Goal: Find specific page/section: Find specific page/section

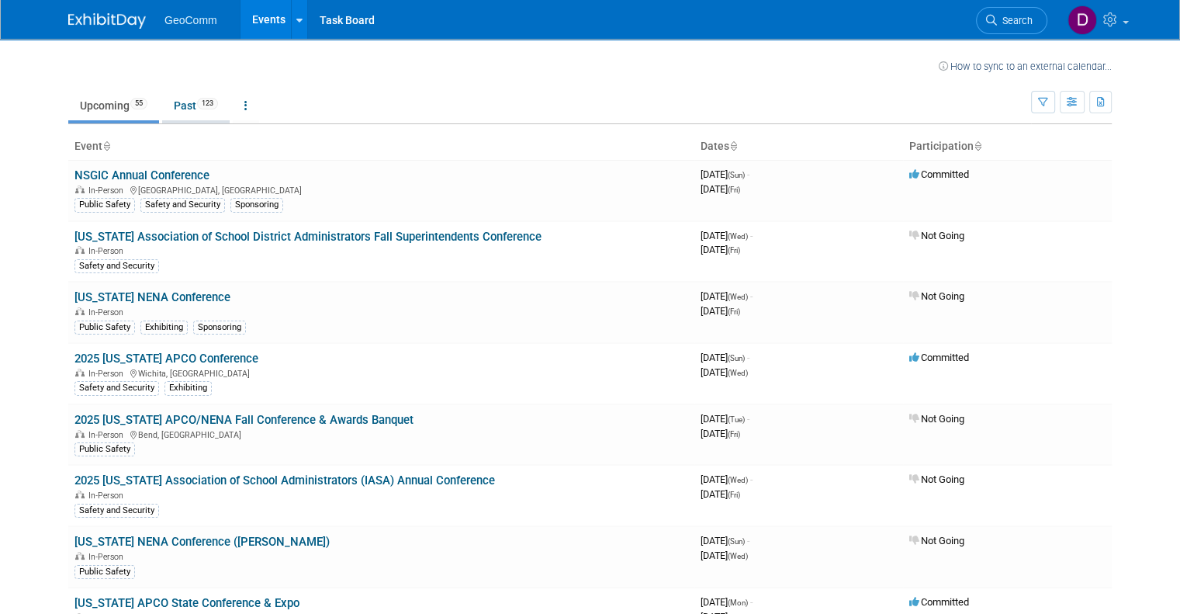
click at [182, 95] on link "Past 123" at bounding box center [195, 105] width 67 height 29
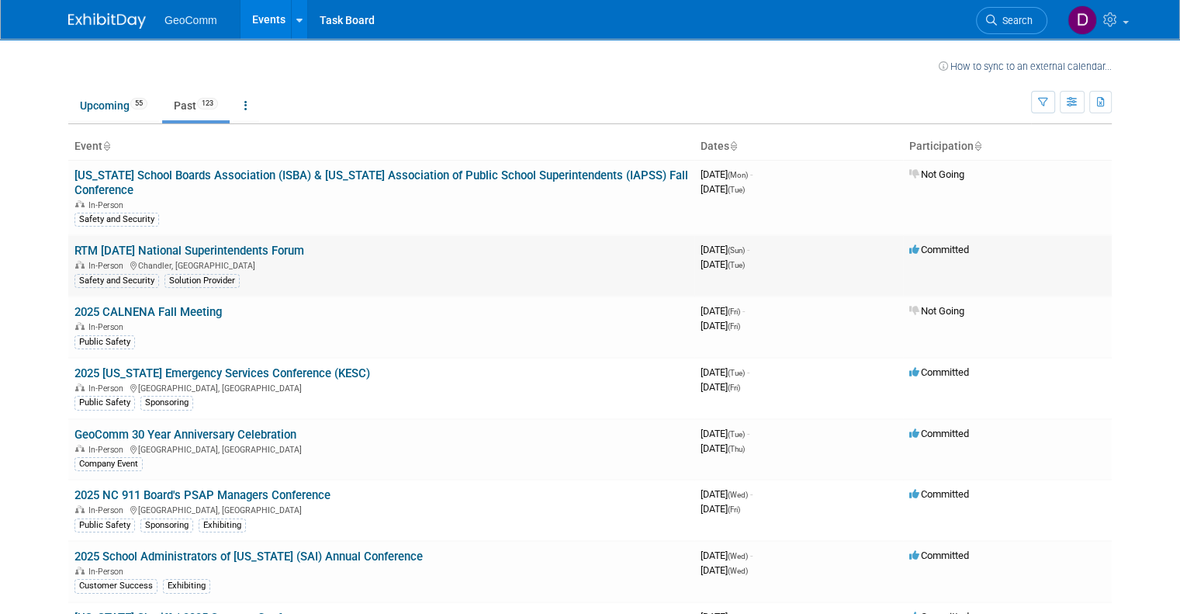
click at [178, 247] on link "RTM [DATE] National Superintendents Forum" at bounding box center [189, 251] width 230 height 14
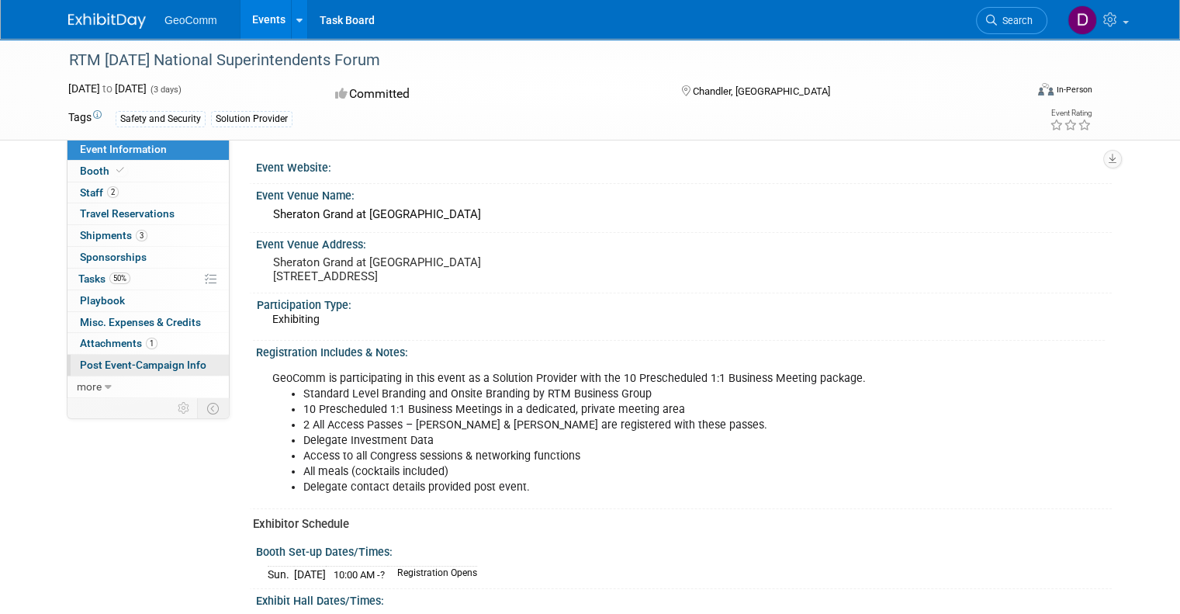
click at [128, 358] on span "Post Event-Campaign Info" at bounding box center [143, 364] width 126 height 12
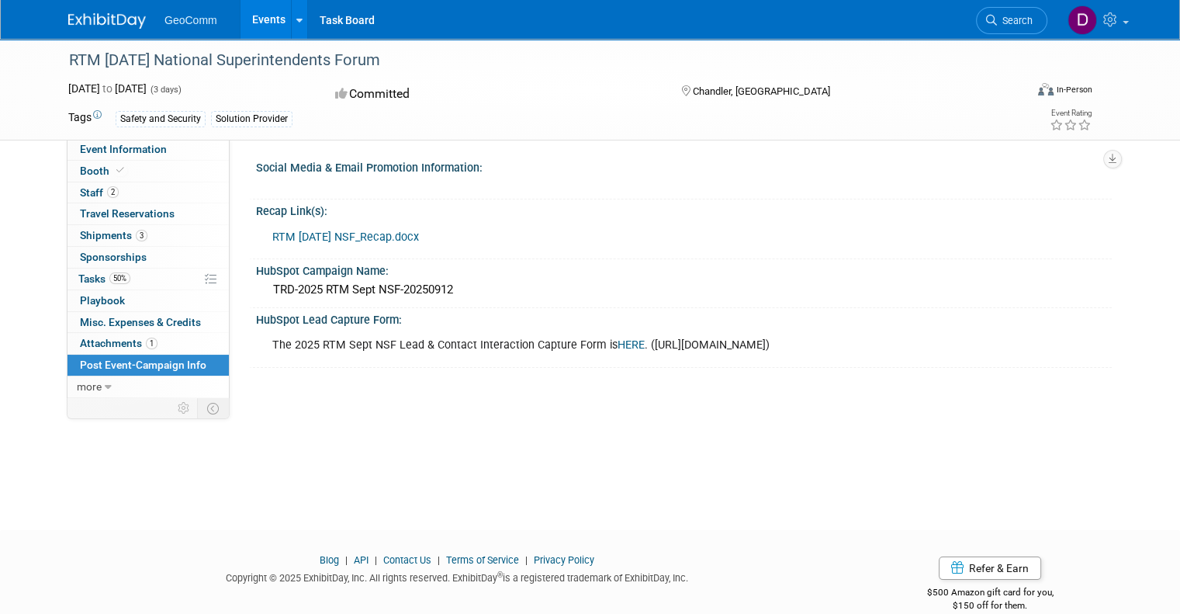
click at [617, 347] on link "HERE" at bounding box center [630, 344] width 27 height 13
click at [617, 343] on link "HERE" at bounding box center [630, 344] width 27 height 13
click at [617, 341] on link "HERE" at bounding box center [630, 344] width 27 height 13
click at [617, 343] on link "HERE" at bounding box center [630, 344] width 27 height 13
click at [617, 344] on link "HERE" at bounding box center [630, 344] width 27 height 13
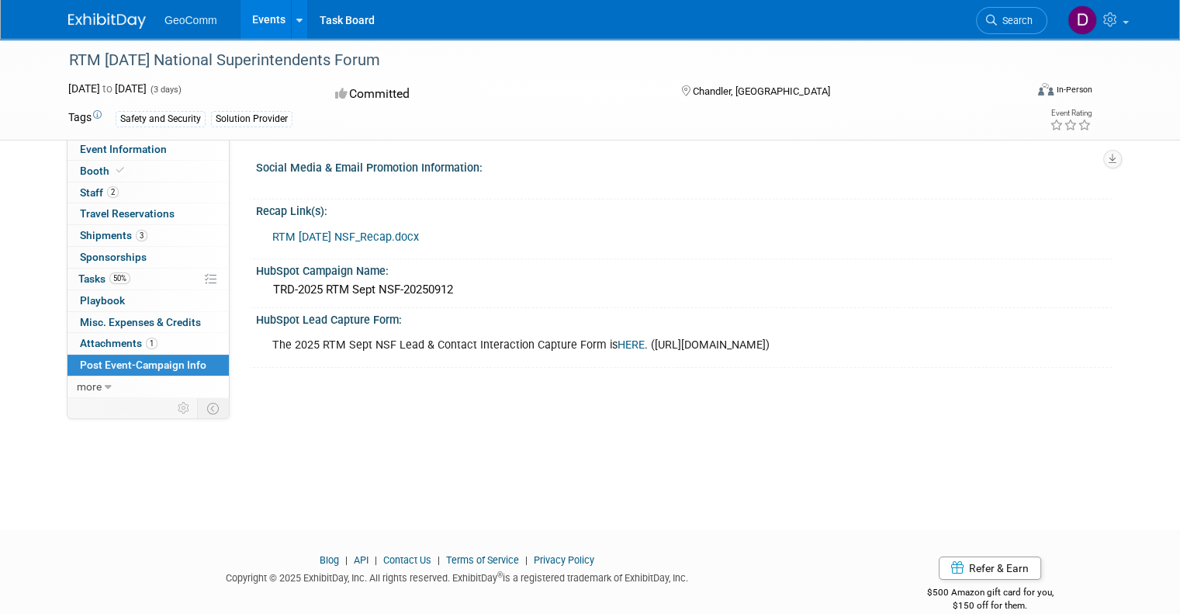
click at [617, 346] on link "HERE" at bounding box center [630, 344] width 27 height 13
click at [610, 335] on div "The 2025 RTM Sept NSF Lead & Contact Interaction Capture Form is HERE . (https:…" at bounding box center [602, 345] width 683 height 31
click at [617, 338] on link "HERE" at bounding box center [630, 344] width 27 height 13
click at [617, 342] on link "HERE" at bounding box center [630, 344] width 27 height 13
click at [617, 346] on link "HERE" at bounding box center [630, 344] width 27 height 13
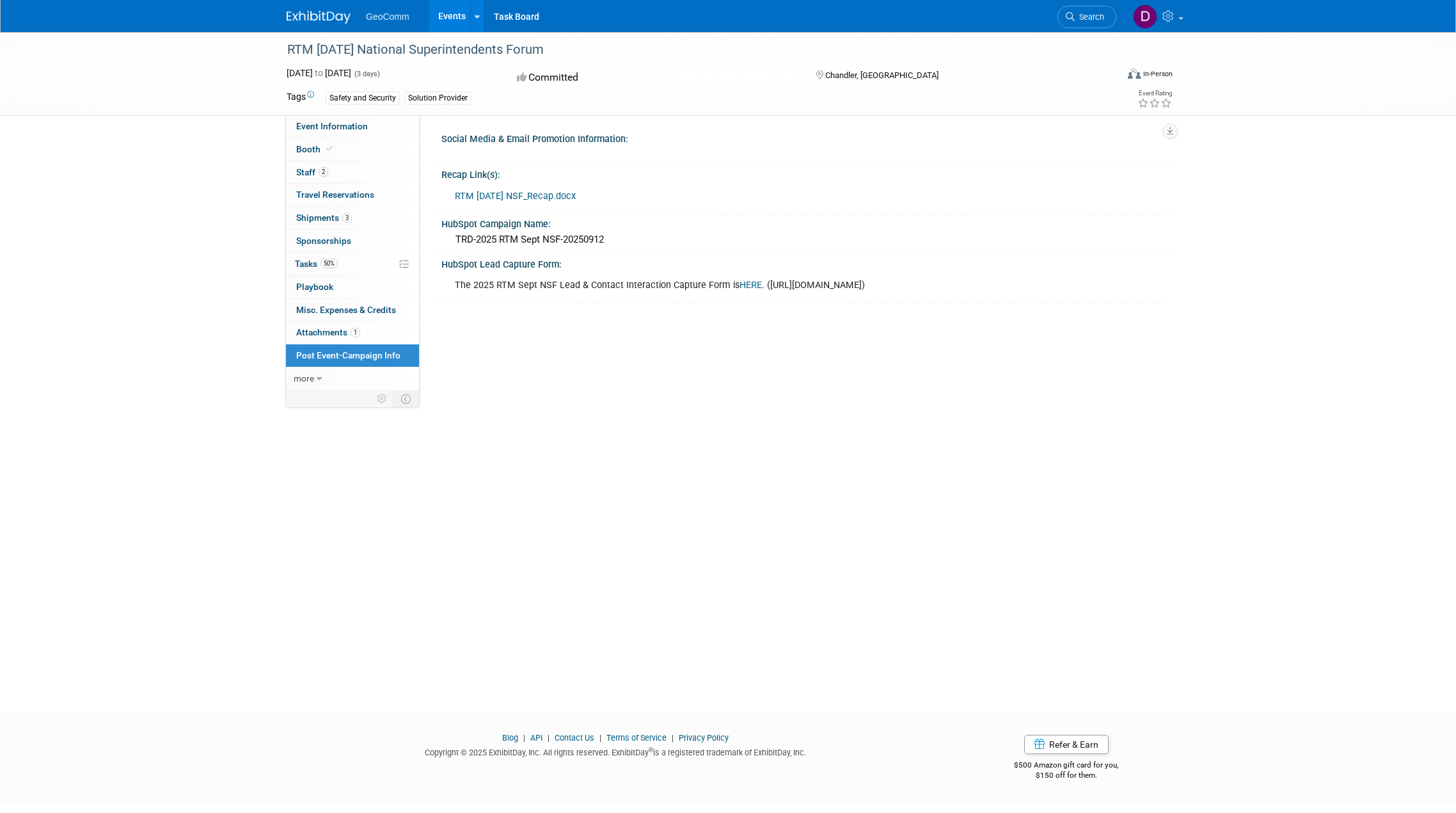
click at [749, 286] on link "HERE" at bounding box center [751, 285] width 22 height 11
click at [740, 286] on link "HERE" at bounding box center [751, 285] width 22 height 11
drag, startPoint x: 101, startPoint y: 291, endPoint x: 107, endPoint y: 277, distance: 15.2
click at [101, 291] on div "RTM 2025 September National Superintendents Forum Sep 14, 2025 to Sep 16, 2025 …" at bounding box center [728, 361] width 1456 height 658
click at [117, 282] on div "RTM 2025 September National Superintendents Forum Sep 14, 2025 to Sep 16, 2025 …" at bounding box center [728, 361] width 1456 height 658
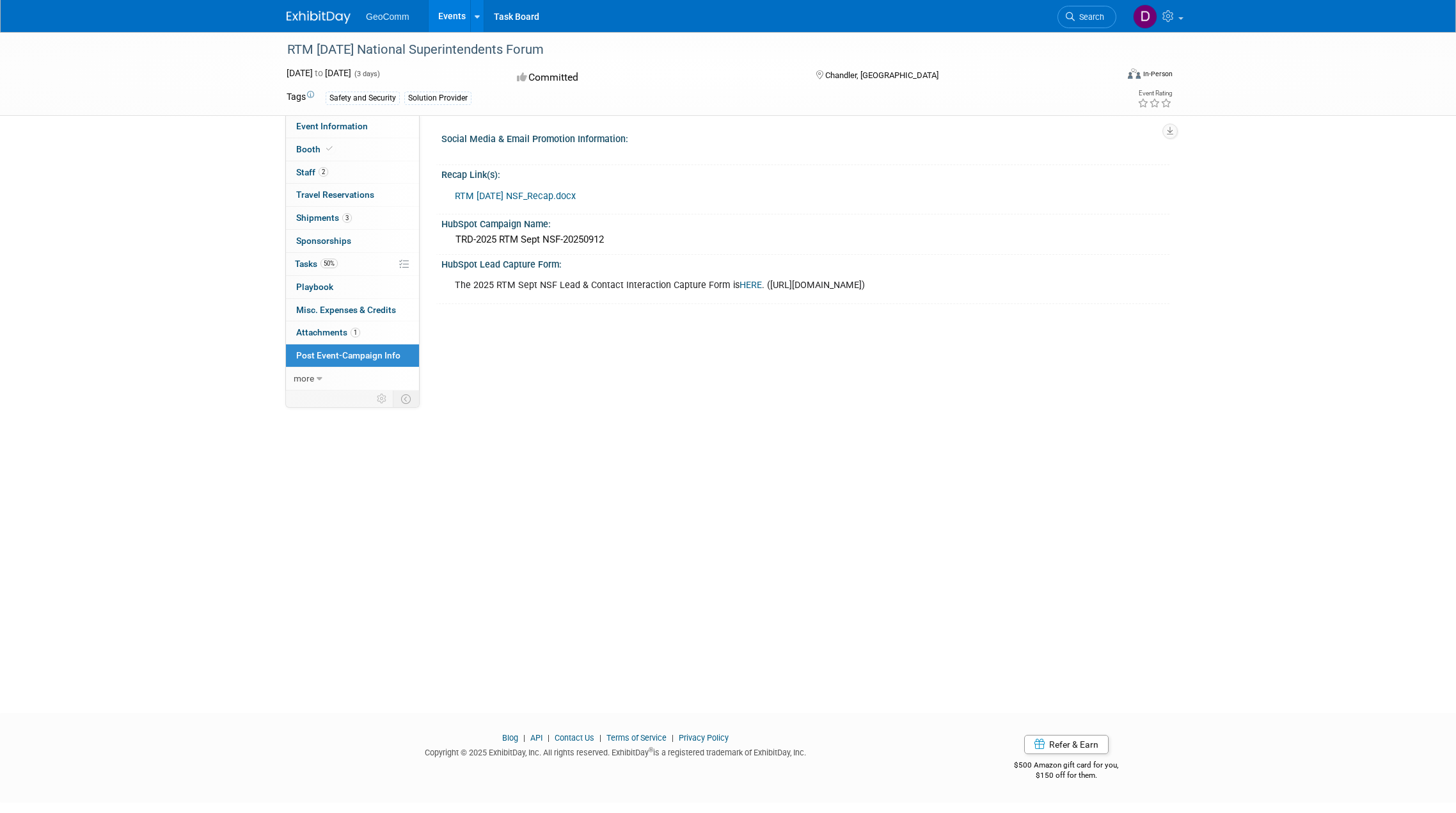
click at [145, 265] on div "RTM 2025 September National Superintendents Forum Sep 14, 2025 to Sep 16, 2025 …" at bounding box center [728, 361] width 1456 height 658
drag, startPoint x: 84, startPoint y: 263, endPoint x: 204, endPoint y: 3, distance: 286.4
click at [84, 258] on div "RTM 2025 September National Superintendents Forum Sep 14, 2025 to Sep 16, 2025 …" at bounding box center [728, 361] width 1456 height 658
click at [740, 284] on link "HERE" at bounding box center [751, 285] width 22 height 11
click at [973, 12] on img at bounding box center [1145, 16] width 24 height 24
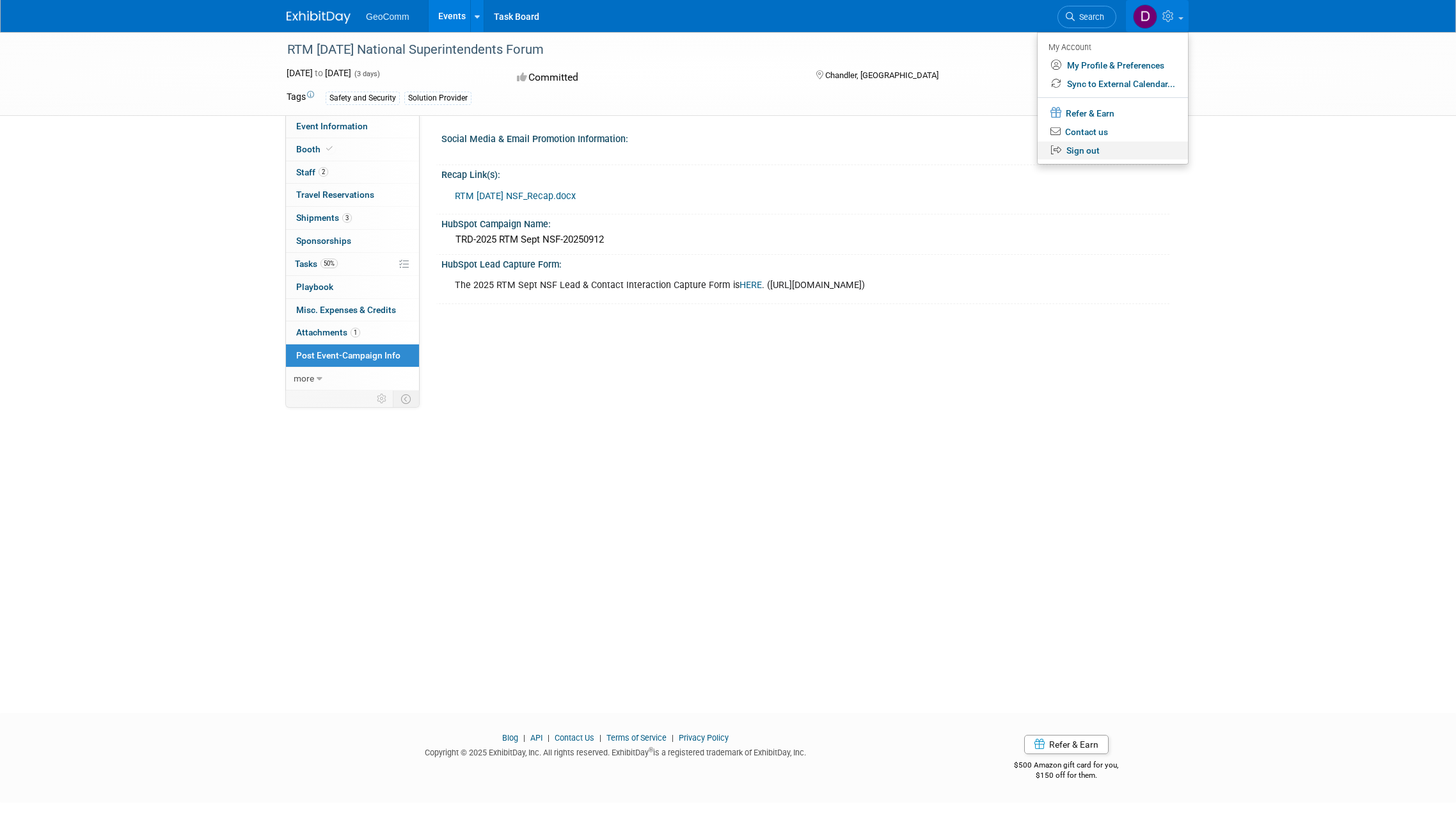
click at [973, 150] on link "Sign out" at bounding box center [1113, 150] width 150 height 18
